Goal: Information Seeking & Learning: Find specific fact

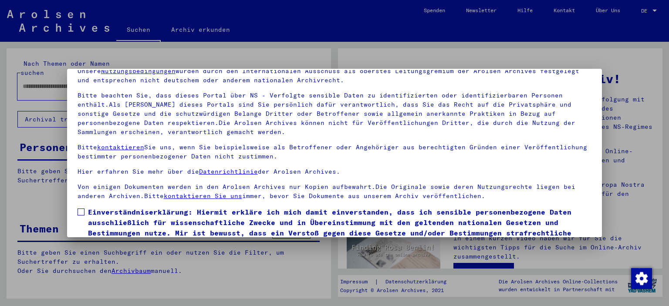
scroll to position [74, 0]
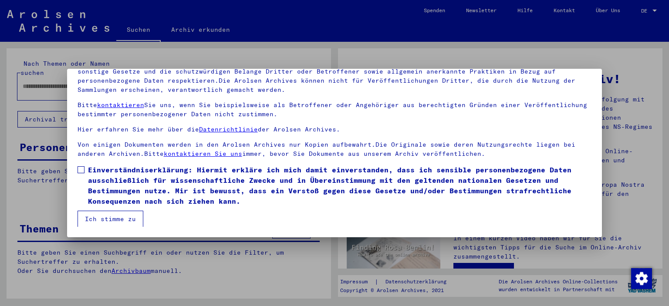
click at [84, 174] on label "Einverständniserklärung: Hiermit erkläre ich mich damit einverstanden, dass ich…" at bounding box center [335, 186] width 515 height 42
click at [106, 217] on button "Ich stimme zu" at bounding box center [111, 219] width 66 height 17
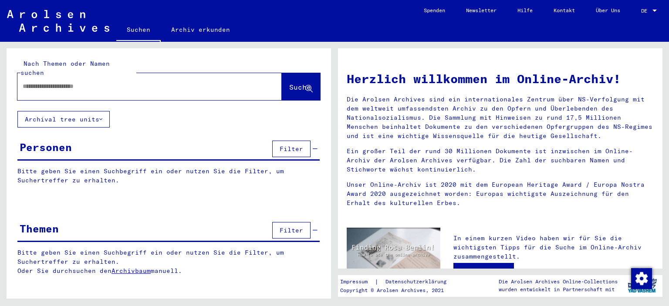
click at [92, 82] on div at bounding box center [136, 87] width 238 height 20
click at [75, 82] on input "text" at bounding box center [139, 86] width 233 height 9
paste input "**********"
type input "**********"
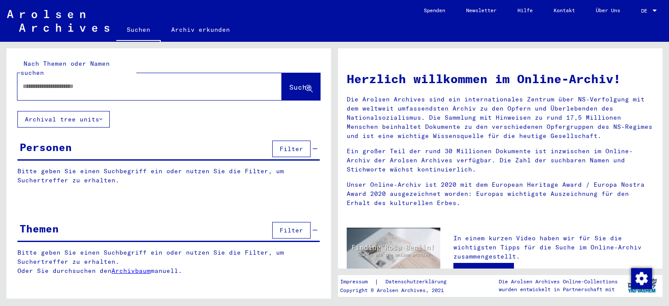
click at [71, 82] on input "text" at bounding box center [133, 86] width 221 height 9
paste input "**********"
type input "**********"
click at [315, 79] on button "Suche" at bounding box center [301, 86] width 38 height 27
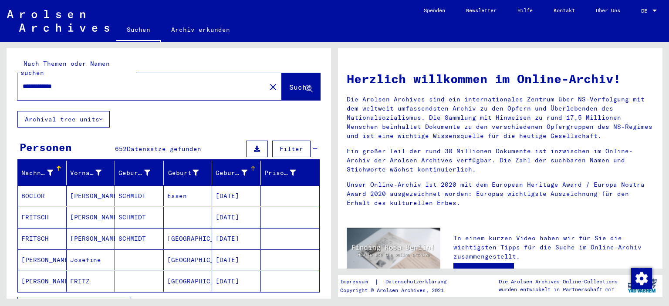
click at [235, 169] on div "Geburtsdatum" at bounding box center [232, 173] width 32 height 9
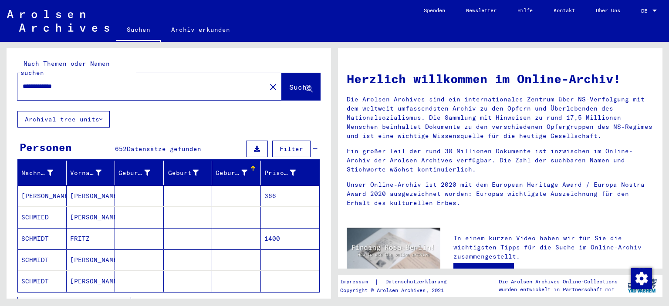
scroll to position [112, 0]
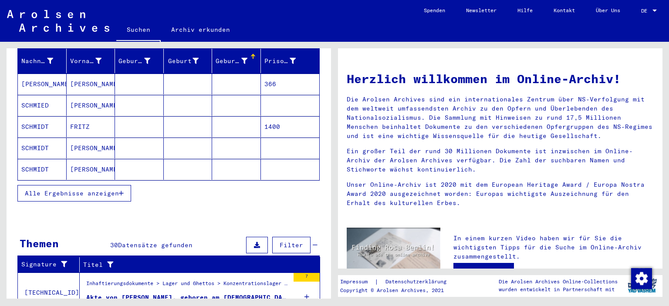
click at [63, 190] on span "Alle Ergebnisse anzeigen" at bounding box center [72, 194] width 94 height 8
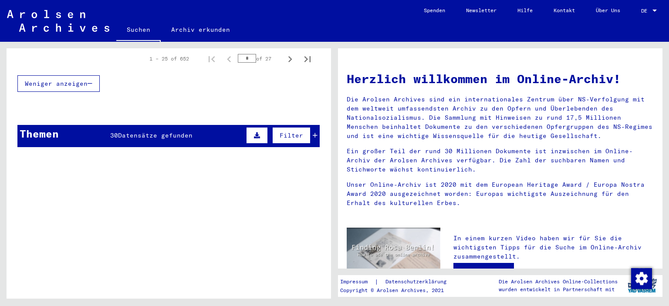
scroll to position [449, 0]
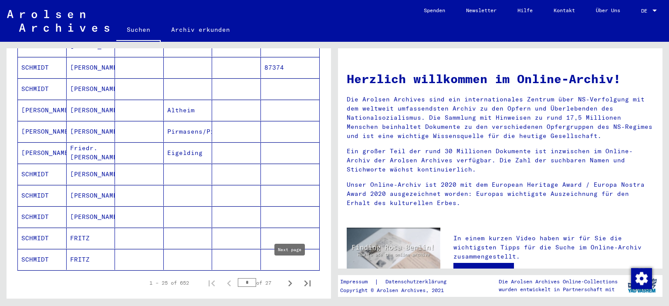
click at [291, 278] on icon "Next page" at bounding box center [290, 284] width 12 height 12
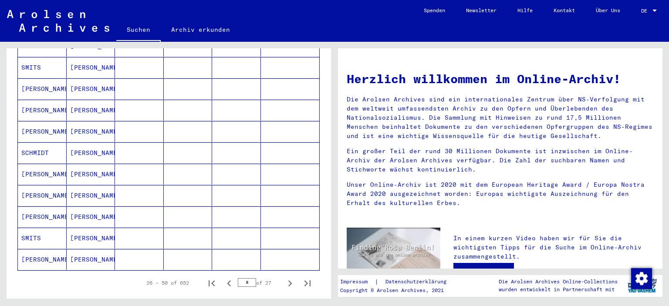
click at [291, 278] on icon "Next page" at bounding box center [290, 284] width 12 height 12
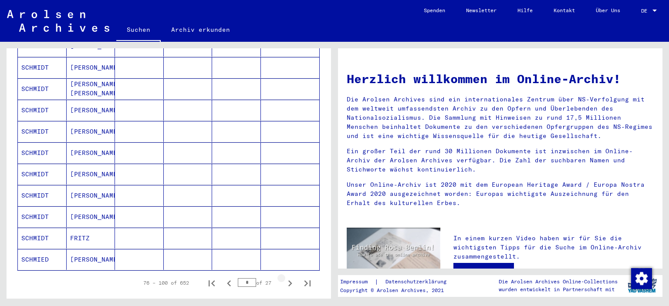
click at [291, 278] on icon "Next page" at bounding box center [290, 284] width 12 height 12
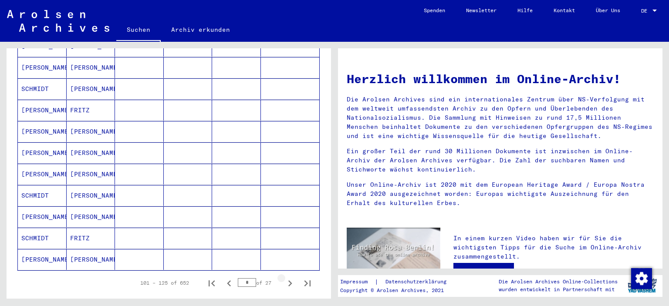
click at [291, 278] on icon "Next page" at bounding box center [290, 284] width 12 height 12
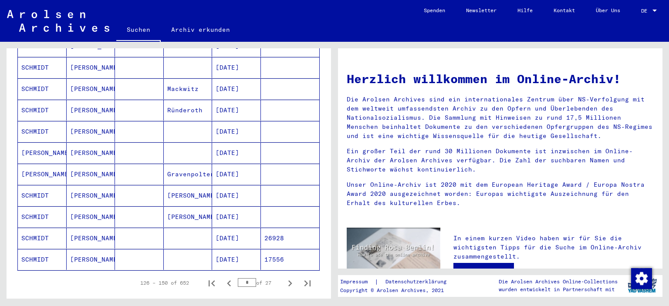
click at [291, 278] on icon "Next page" at bounding box center [290, 284] width 12 height 12
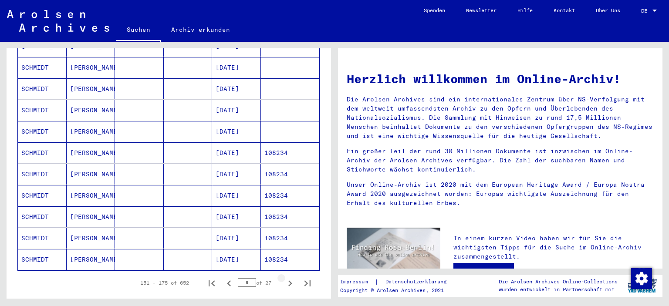
click at [291, 278] on icon "Next page" at bounding box center [290, 284] width 12 height 12
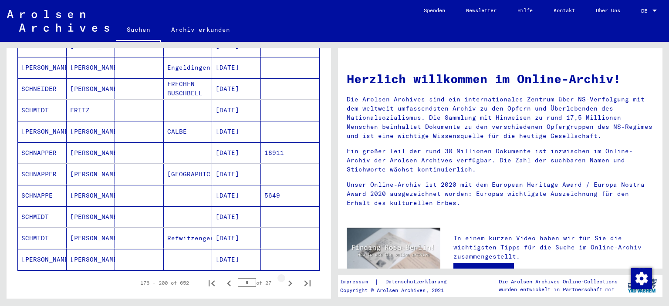
click at [291, 278] on icon "Next page" at bounding box center [290, 284] width 12 height 12
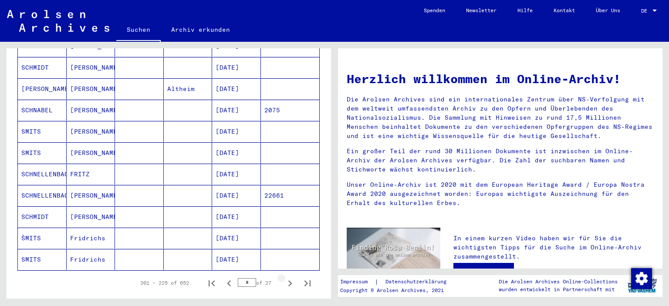
click at [291, 278] on icon "Next page" at bounding box center [290, 284] width 12 height 12
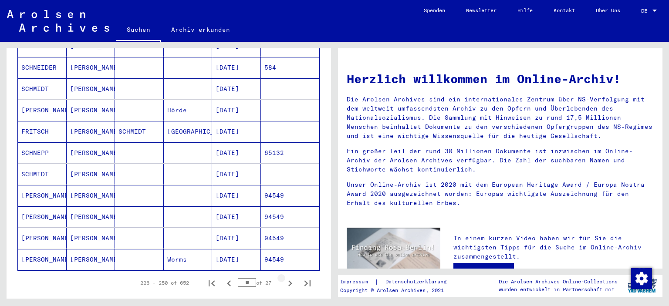
click at [291, 278] on icon "Next page" at bounding box center [290, 284] width 12 height 12
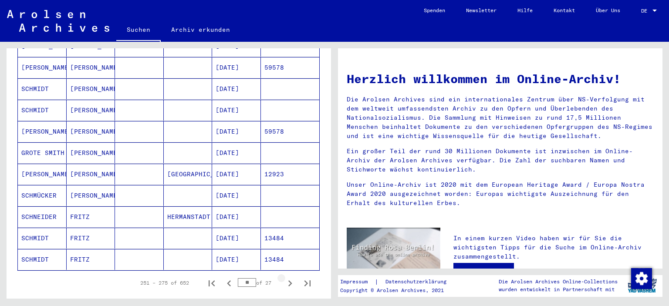
click at [291, 278] on icon "Next page" at bounding box center [290, 284] width 12 height 12
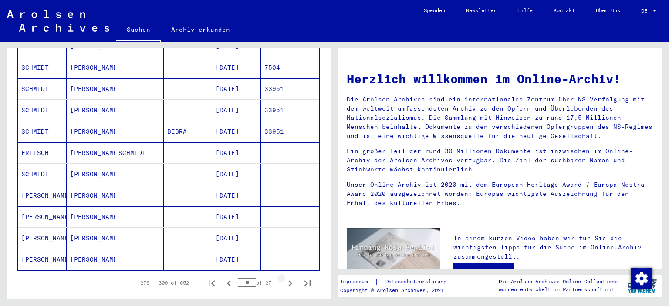
click at [291, 278] on icon "Next page" at bounding box center [290, 284] width 12 height 12
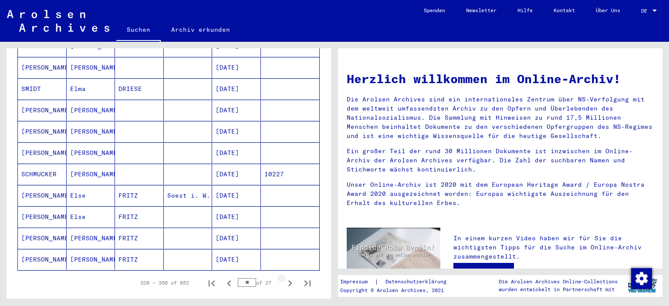
click at [291, 278] on icon "Next page" at bounding box center [290, 284] width 12 height 12
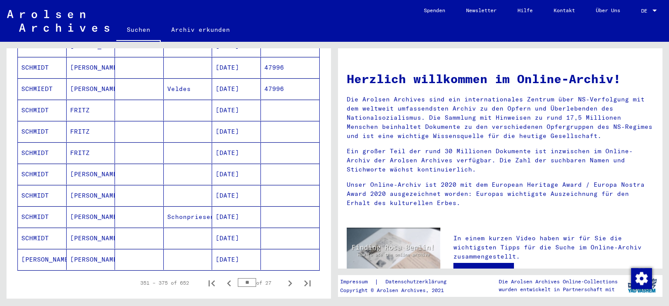
click at [291, 278] on icon "Next page" at bounding box center [290, 284] width 12 height 12
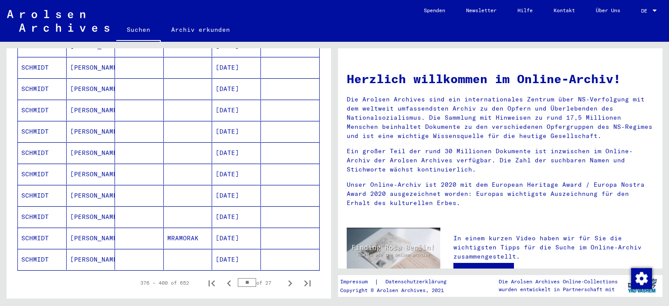
click at [291, 278] on icon "Next page" at bounding box center [290, 284] width 12 height 12
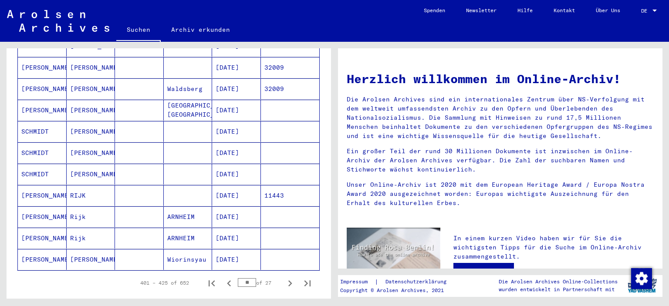
click at [291, 278] on icon "Next page" at bounding box center [290, 284] width 12 height 12
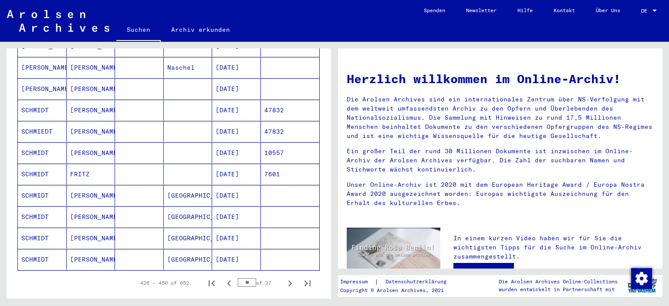
click at [291, 278] on icon "Next page" at bounding box center [290, 284] width 12 height 12
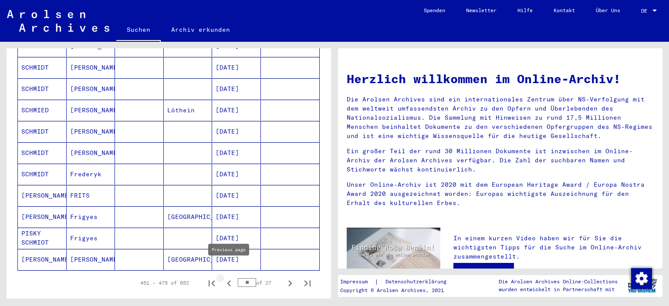
click at [229, 281] on icon "Previous page" at bounding box center [229, 284] width 4 height 6
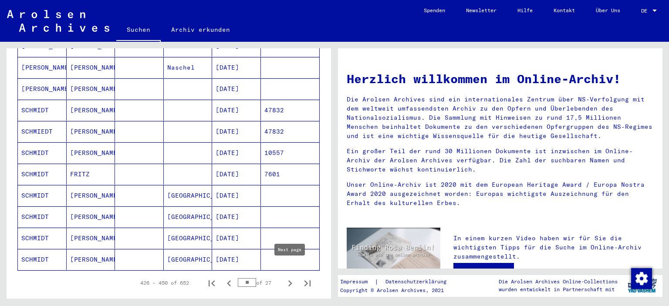
click at [291, 278] on icon "Next page" at bounding box center [290, 284] width 12 height 12
type input "**"
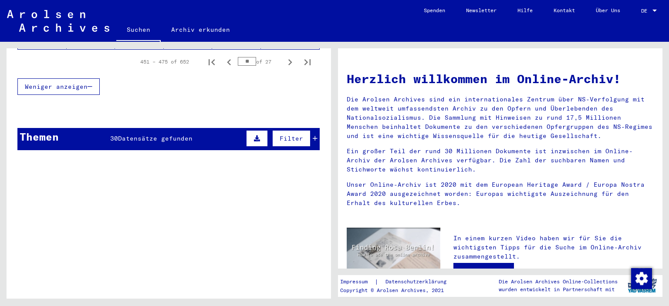
scroll to position [673, 0]
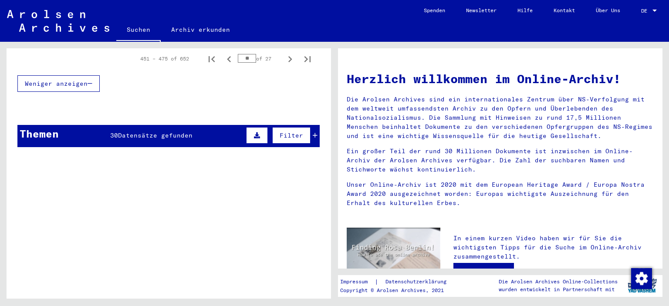
click at [151, 132] on span "Datensätze gefunden" at bounding box center [155, 136] width 75 height 8
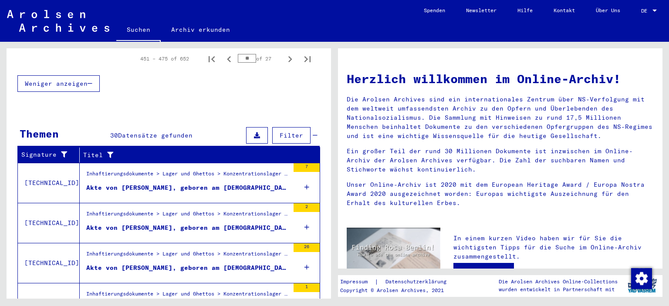
scroll to position [750, 0]
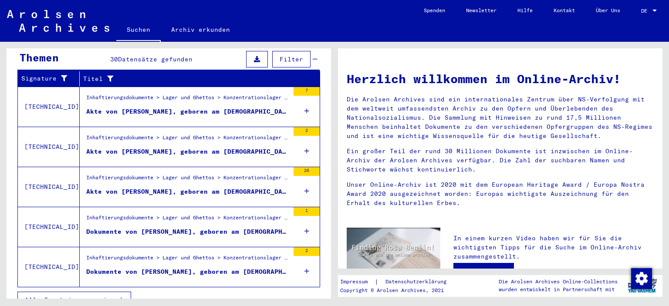
click at [86, 296] on span "Alle Ergebnisse anzeigen" at bounding box center [72, 300] width 94 height 8
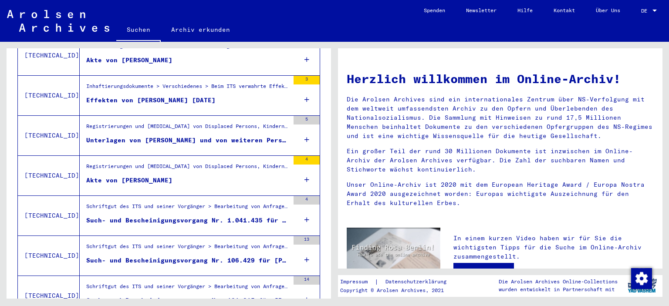
scroll to position [593, 0]
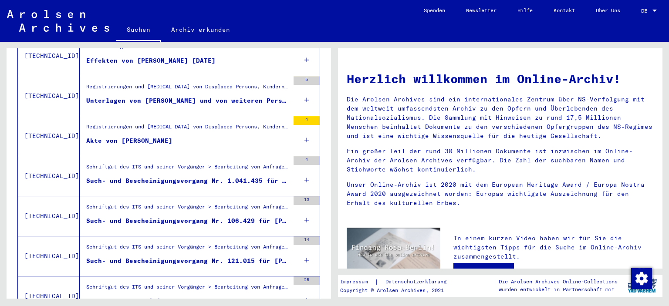
click at [307, 170] on icon at bounding box center [307, 180] width 5 height 31
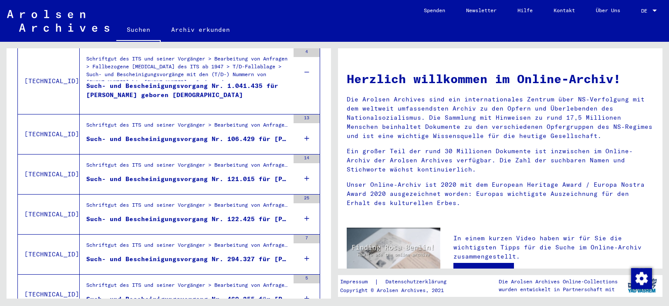
scroll to position [705, 0]
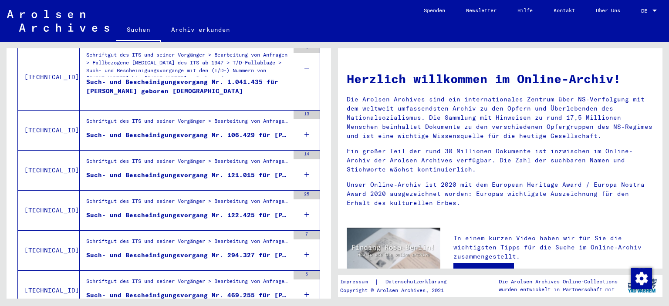
click at [308, 119] on icon at bounding box center [307, 134] width 5 height 31
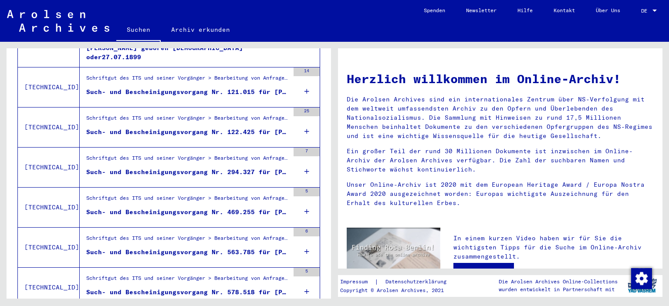
scroll to position [817, 0]
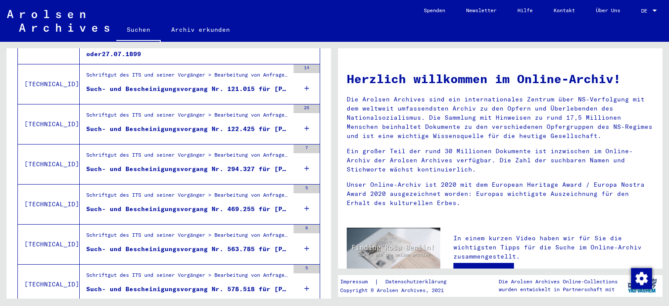
click at [308, 76] on icon at bounding box center [307, 88] width 5 height 31
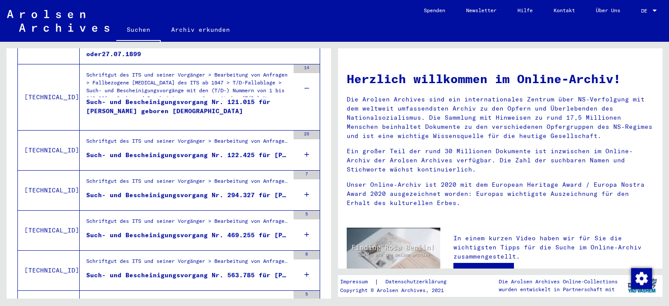
click at [306, 144] on icon at bounding box center [307, 154] width 5 height 31
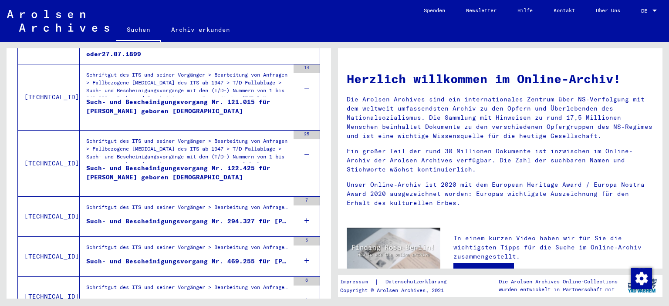
click at [306, 208] on icon at bounding box center [307, 221] width 5 height 31
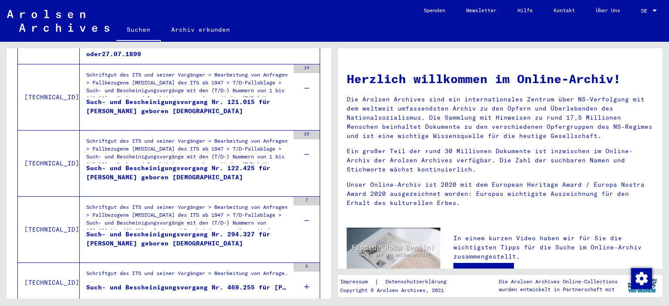
scroll to position [929, 0]
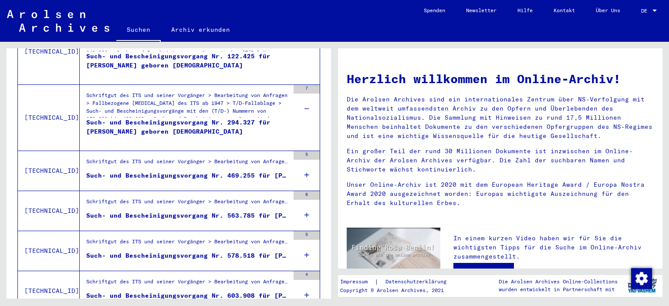
click at [306, 161] on icon at bounding box center [307, 175] width 5 height 31
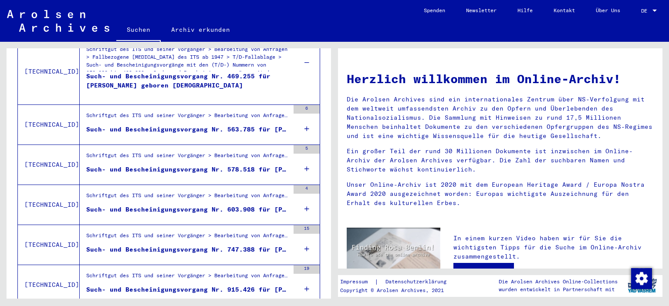
click at [309, 114] on icon at bounding box center [307, 129] width 5 height 31
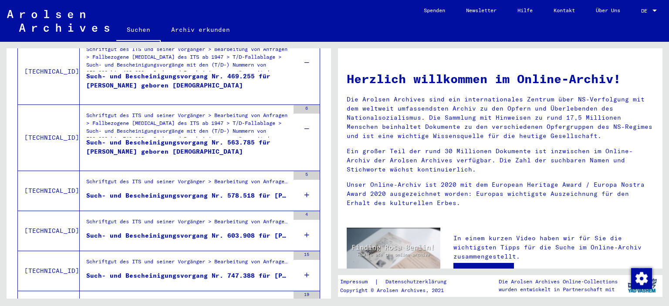
click at [306, 185] on icon at bounding box center [307, 195] width 5 height 31
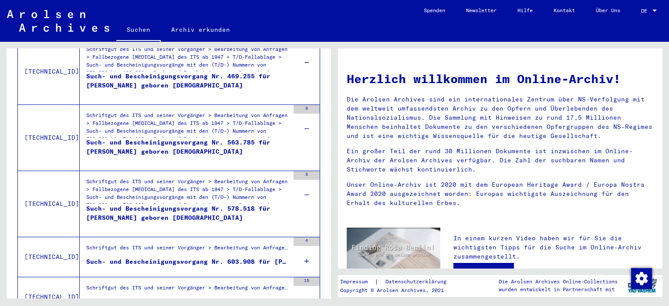
scroll to position [1154, 0]
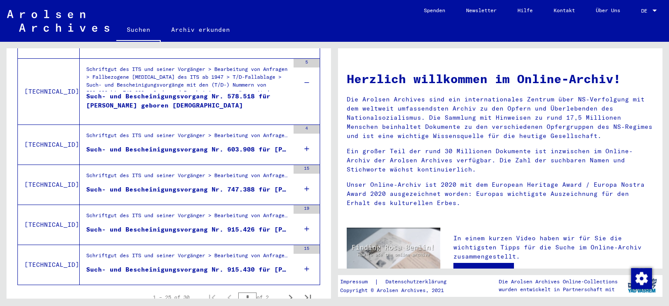
click at [304, 136] on div "4" at bounding box center [307, 144] width 26 height 39
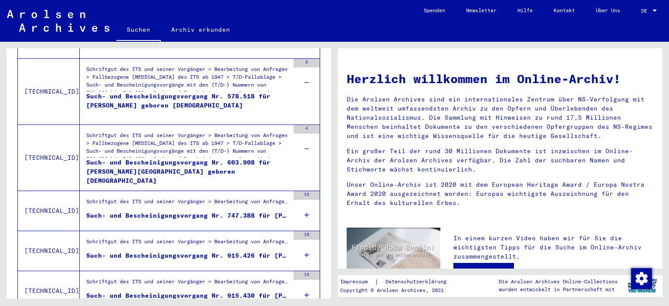
scroll to position [1203, 0]
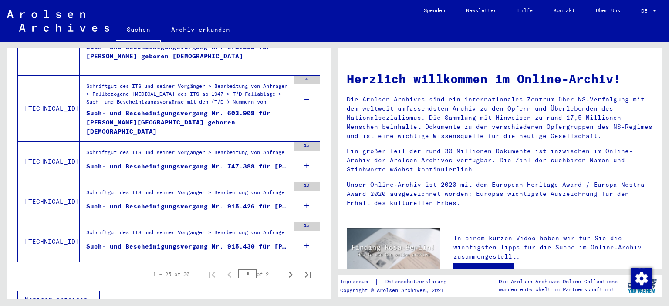
click at [308, 152] on icon at bounding box center [307, 166] width 5 height 31
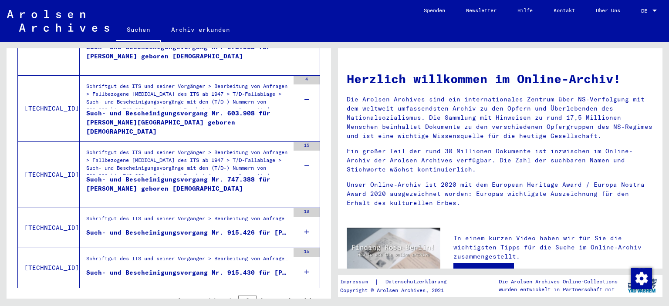
click at [309, 219] on div "19" at bounding box center [307, 227] width 26 height 39
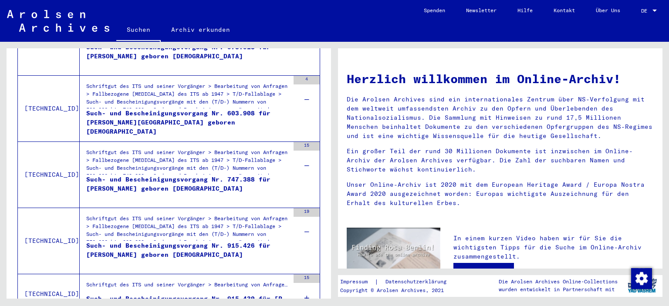
scroll to position [1256, 0]
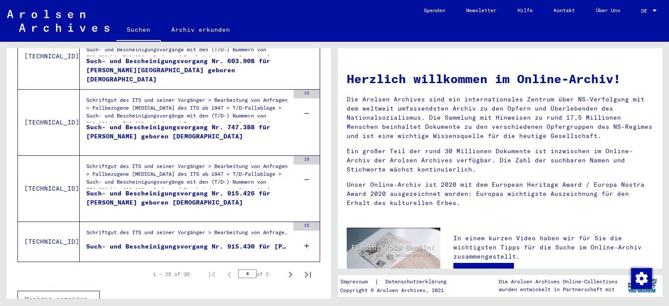
click at [305, 234] on icon at bounding box center [307, 246] width 5 height 31
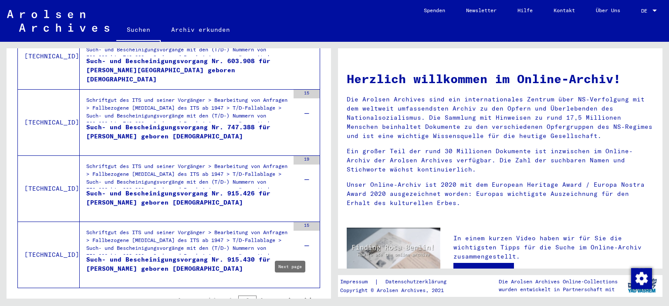
click at [293, 295] on icon "Next page" at bounding box center [291, 301] width 12 height 12
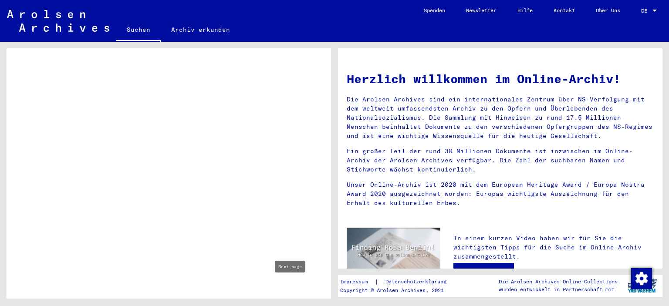
type input "*"
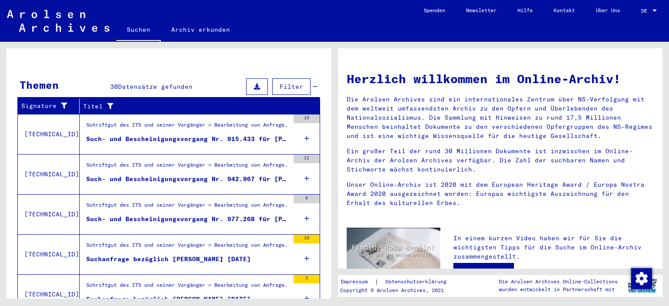
scroll to position [112, 0]
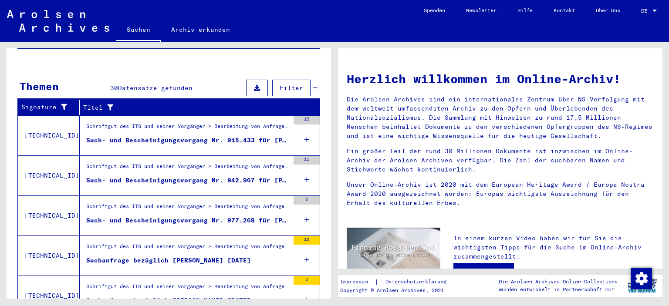
click at [306, 126] on mat-cell at bounding box center [290, 126] width 59 height 21
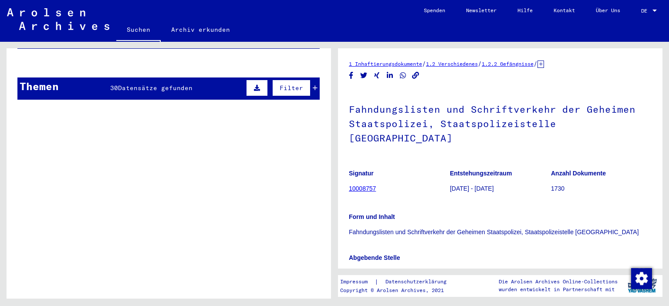
click at [198, 74] on mat-cell at bounding box center [188, 84] width 49 height 21
click at [142, 79] on mat-cell at bounding box center [139, 84] width 49 height 21
click at [315, 75] on mat-cell at bounding box center [290, 84] width 59 height 21
